Goal: Information Seeking & Learning: Check status

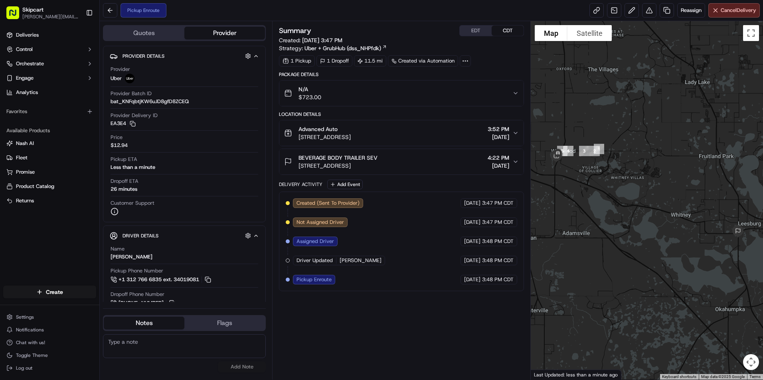
click at [351, 137] on span "[STREET_ADDRESS]" at bounding box center [324, 137] width 52 height 8
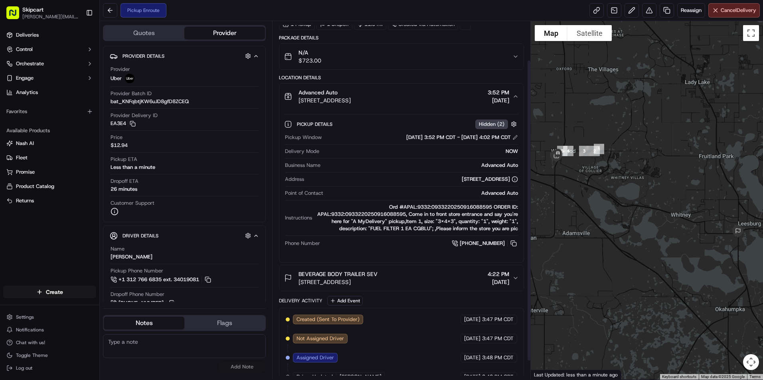
scroll to position [69, 0]
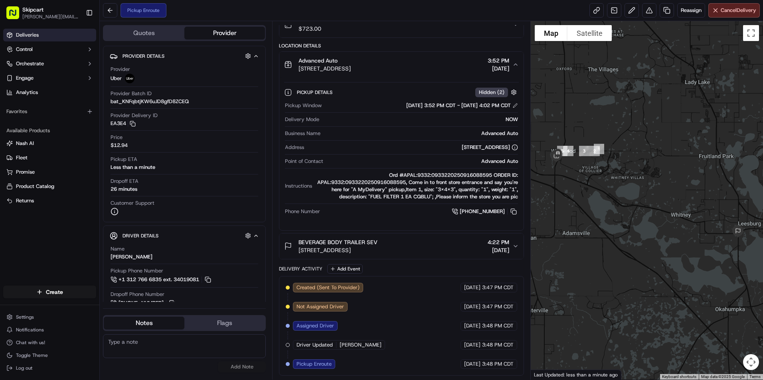
click at [35, 32] on span "Deliveries" at bounding box center [27, 35] width 23 height 7
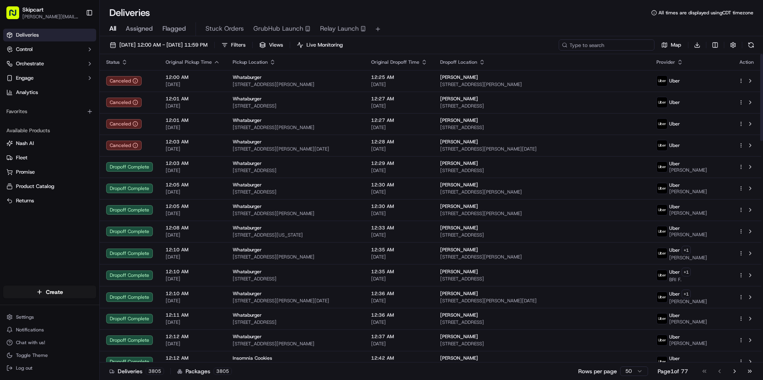
click at [622, 43] on input at bounding box center [606, 44] width 96 height 11
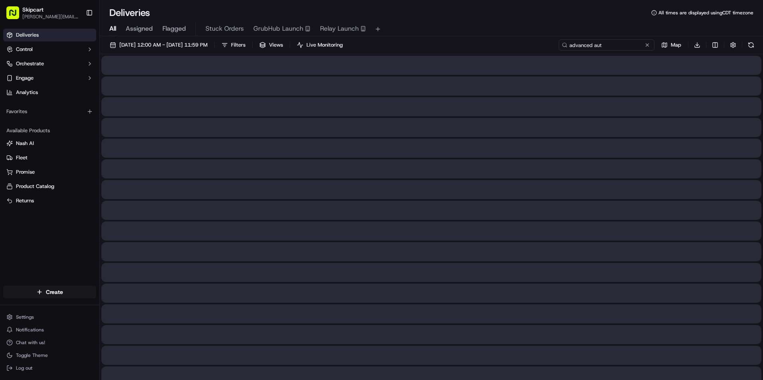
type input "advanced auto"
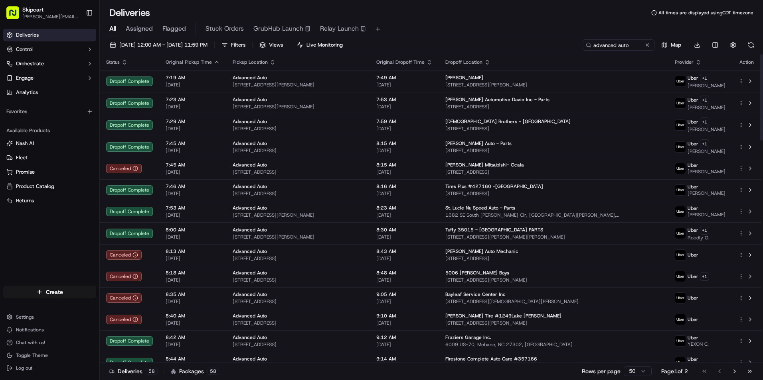
click at [213, 62] on icon "button" at bounding box center [216, 62] width 6 height 6
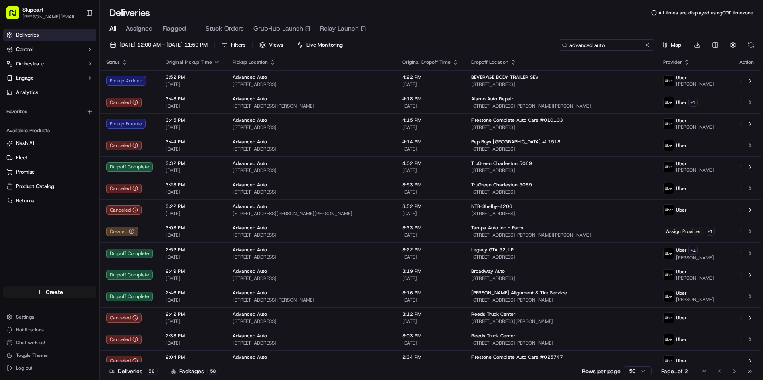
click at [635, 47] on input "advanced auto" at bounding box center [606, 44] width 96 height 11
click at [48, 34] on link "Deliveries" at bounding box center [49, 35] width 93 height 13
